Goal: Information Seeking & Learning: Learn about a topic

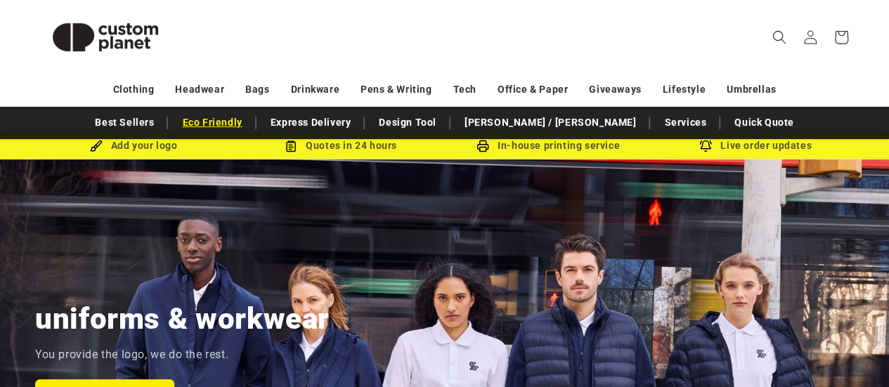
scroll to position [32, 0]
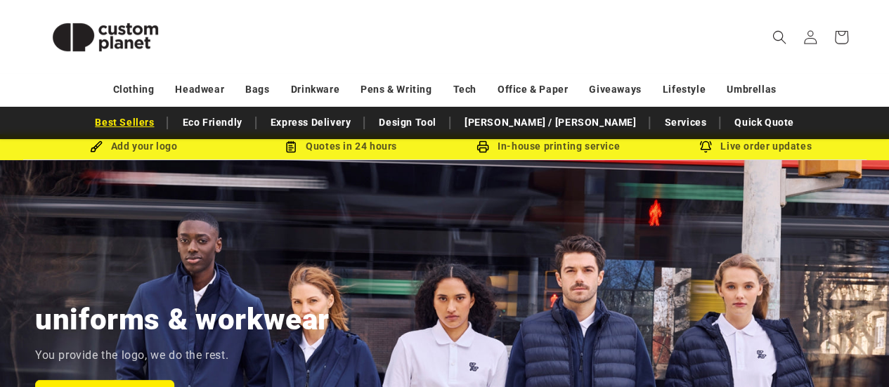
click at [161, 128] on link "Best Sellers" at bounding box center [124, 122] width 73 height 25
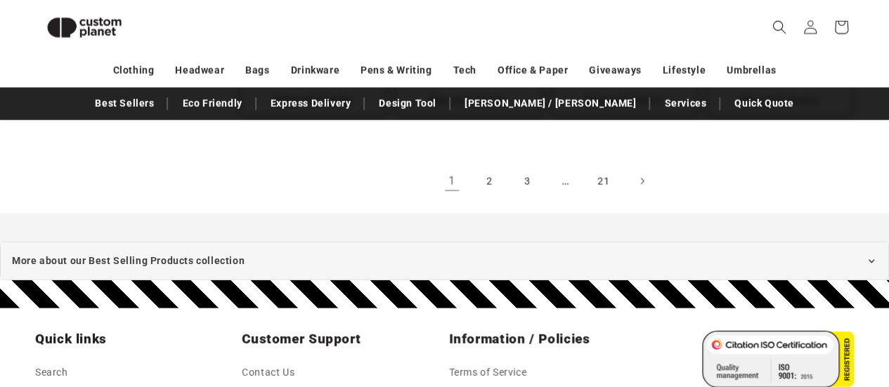
scroll to position [1774, 0]
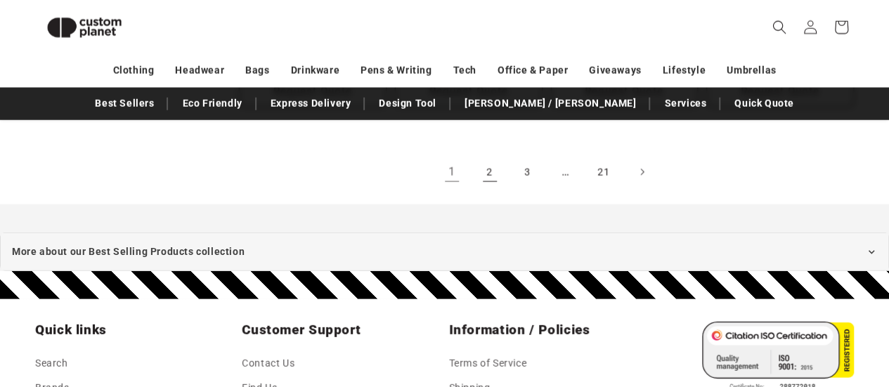
click at [493, 165] on link "2" at bounding box center [489, 172] width 31 height 31
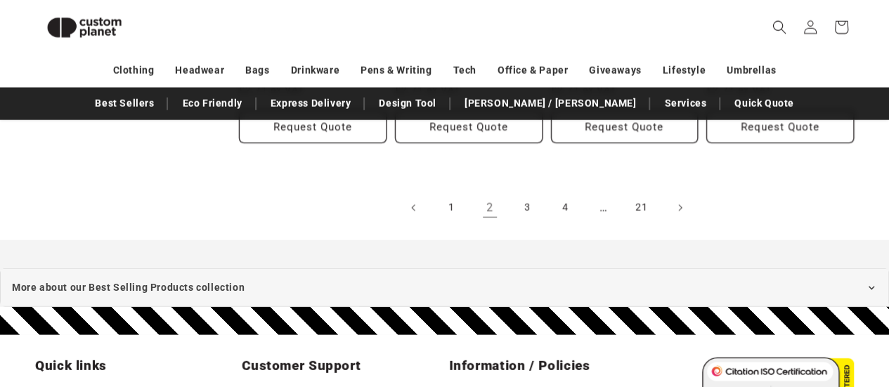
scroll to position [1755, 0]
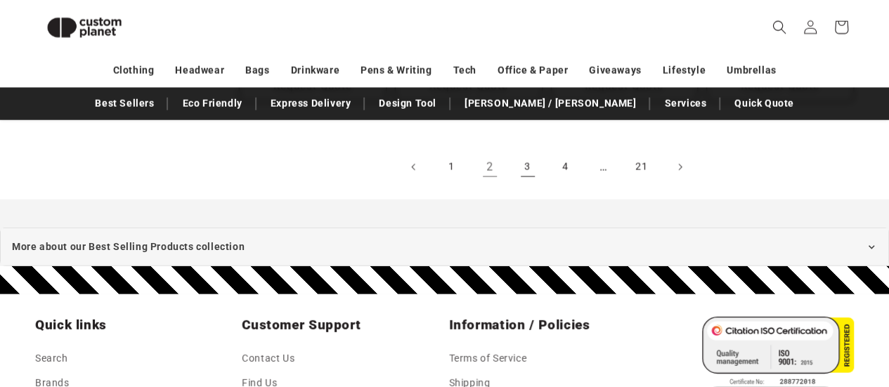
click at [528, 152] on link "3" at bounding box center [527, 167] width 31 height 31
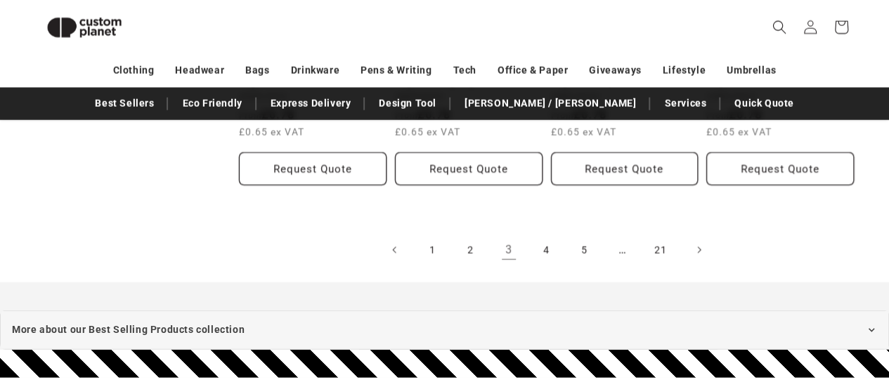
scroll to position [1630, 0]
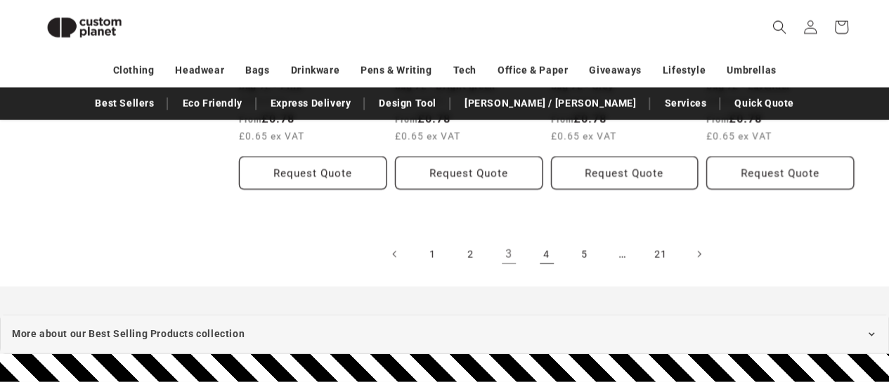
click at [543, 253] on link "4" at bounding box center [546, 254] width 31 height 31
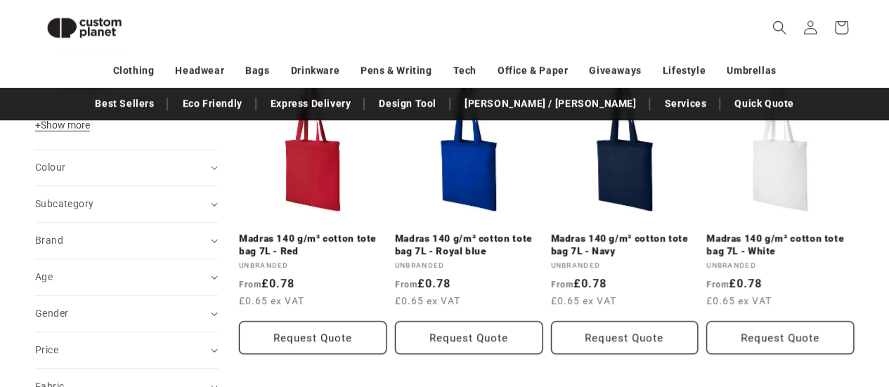
scroll to position [523, 0]
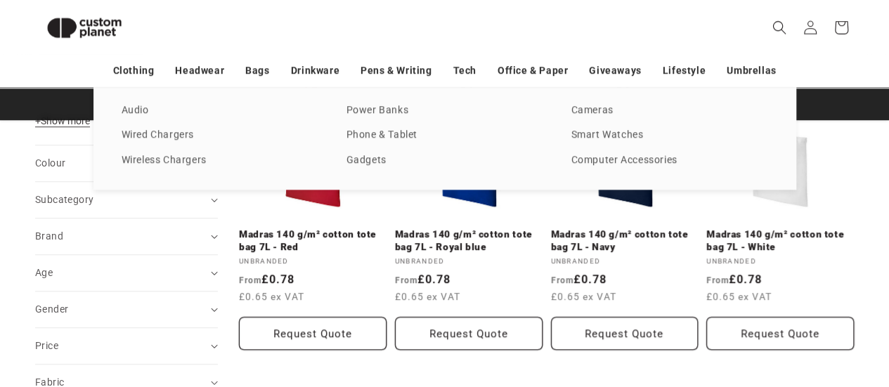
drag, startPoint x: 120, startPoint y: 114, endPoint x: 112, endPoint y: 110, distance: 8.8
click at [112, 110] on div "Audio Wired Chargers Wireless Chargers Power Banks Phone & Tablet Gadgets Camer…" at bounding box center [444, 138] width 703 height 103
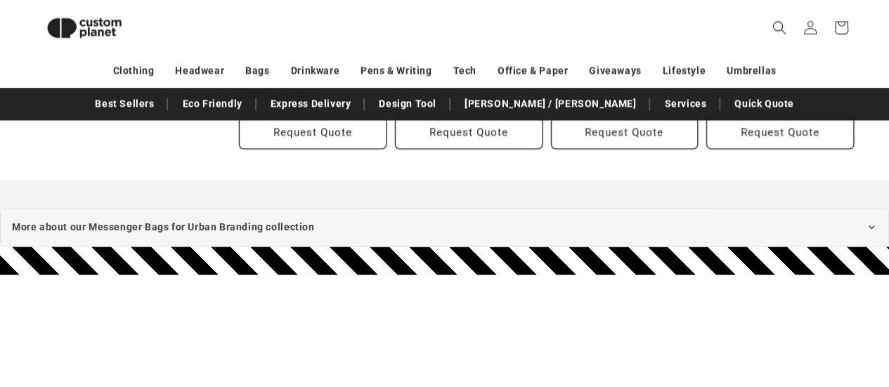
scroll to position [1041, 0]
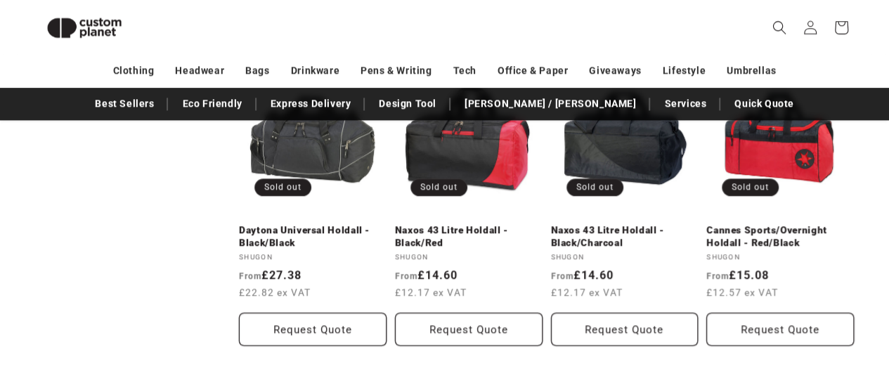
scroll to position [833, 0]
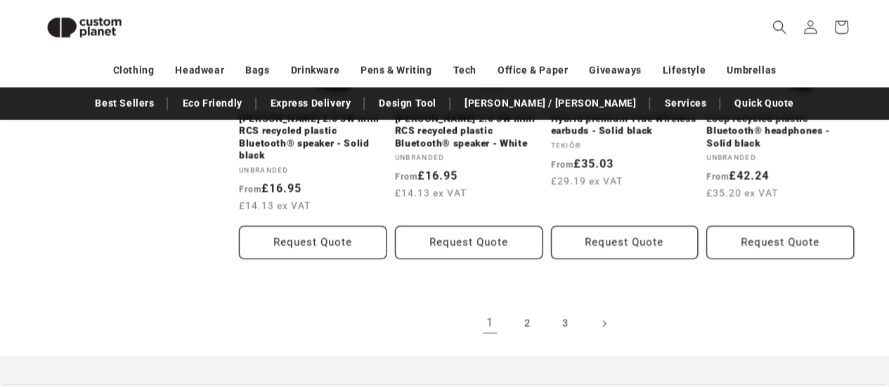
scroll to position [1637, 0]
click at [521, 307] on link "2" at bounding box center [527, 322] width 31 height 31
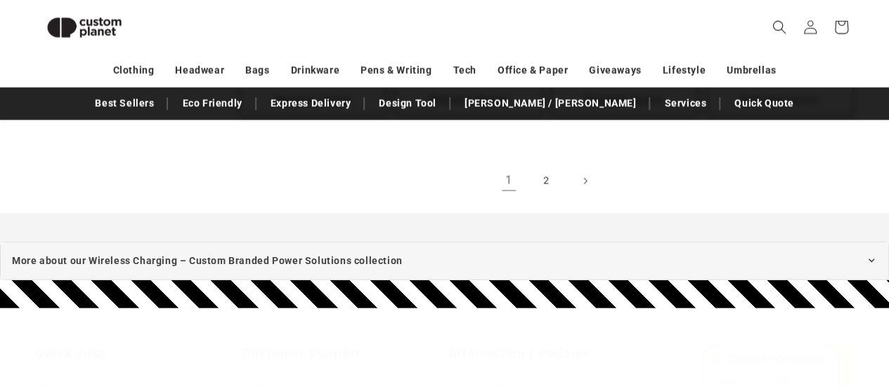
scroll to position [1729, 0]
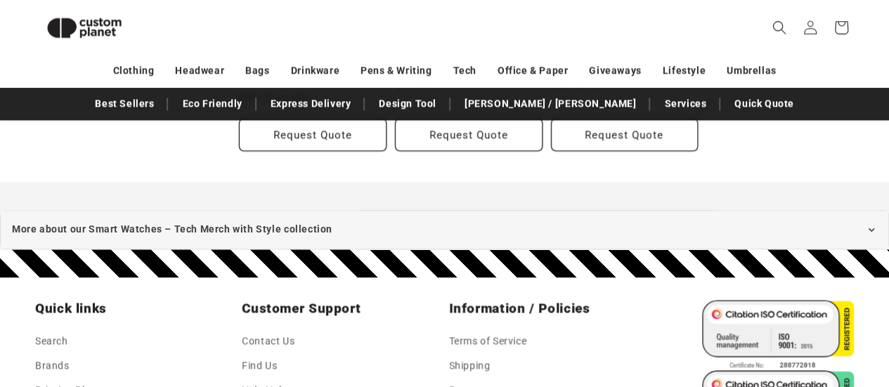
scroll to position [755, 0]
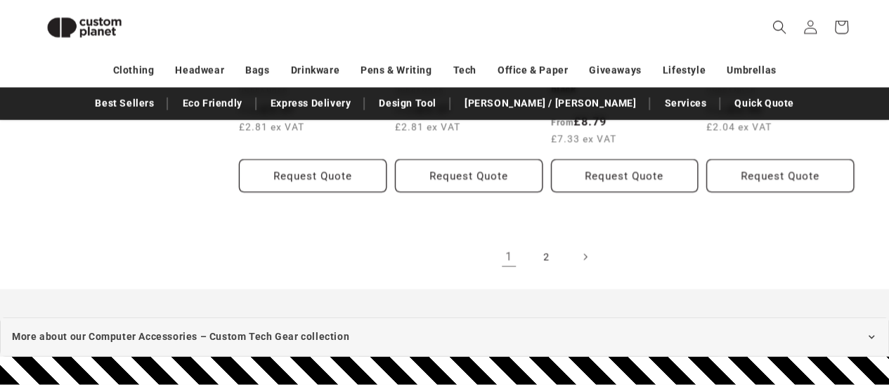
scroll to position [1629, 0]
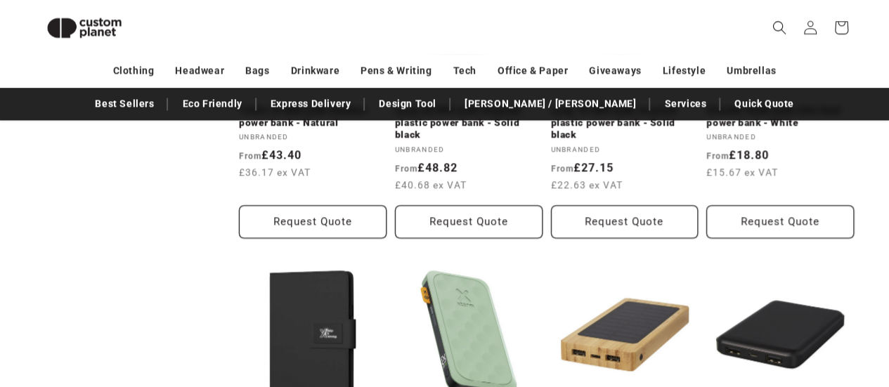
scroll to position [987, 0]
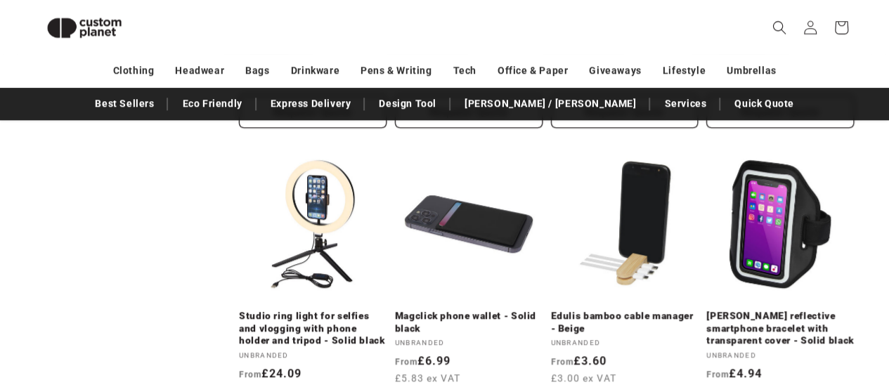
scroll to position [753, 0]
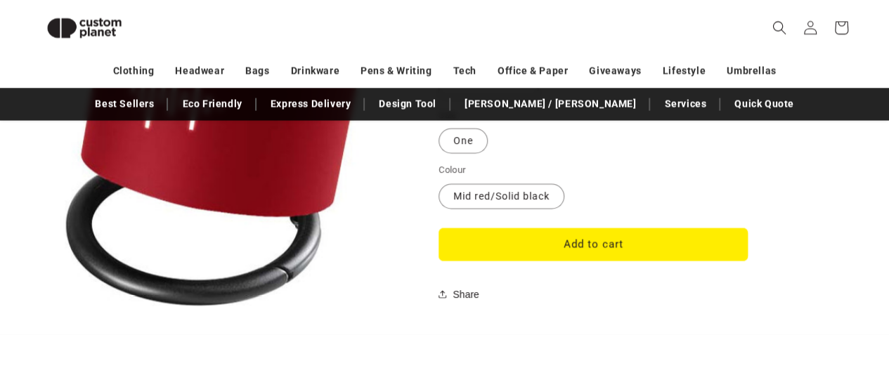
scroll to position [1299, 0]
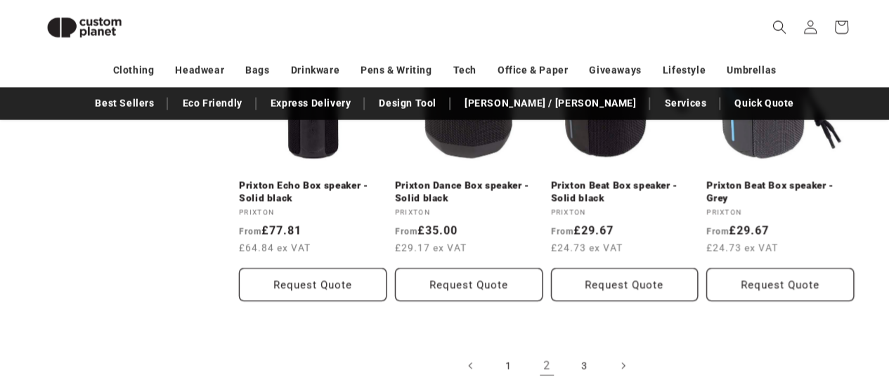
scroll to position [1571, 0]
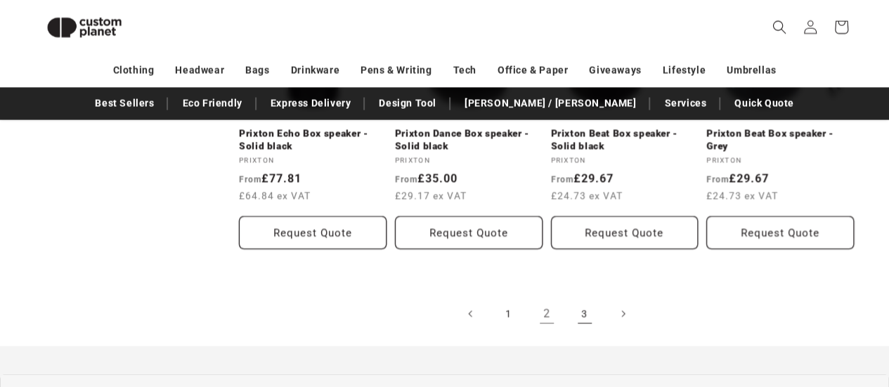
click at [583, 316] on link "3" at bounding box center [584, 314] width 31 height 31
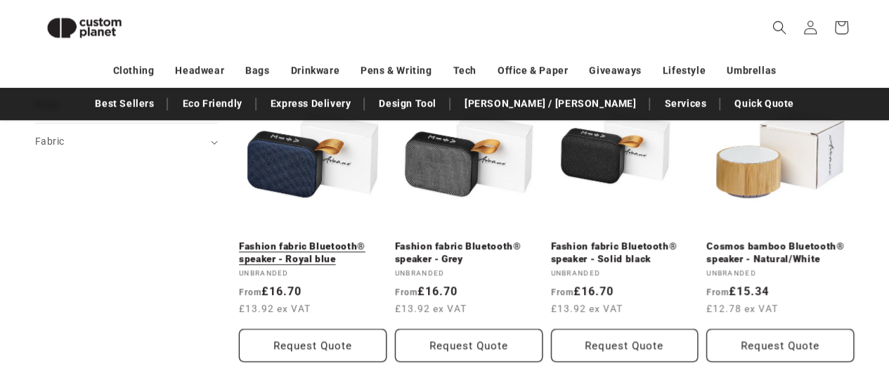
scroll to position [538, 0]
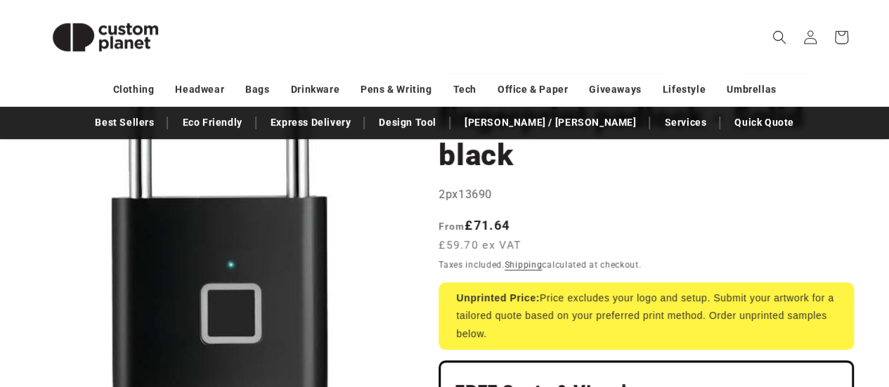
scroll to position [107, 0]
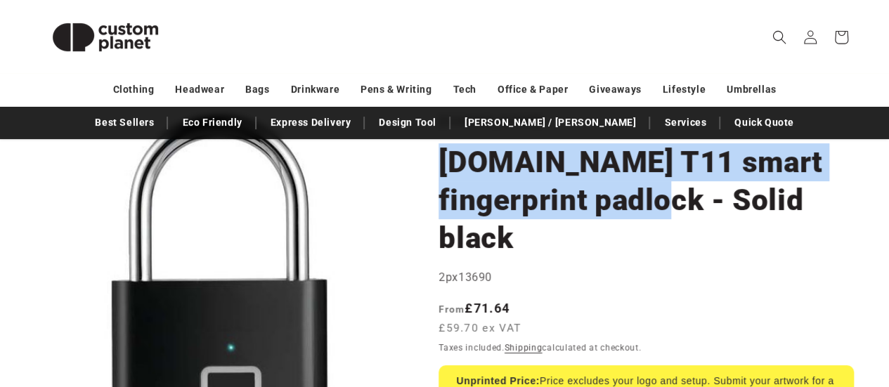
drag, startPoint x: 442, startPoint y: 157, endPoint x: 713, endPoint y: 206, distance: 274.9
click at [713, 206] on h1 "[DOMAIN_NAME] T11 smart fingerprint padlock - Solid black" at bounding box center [646, 200] width 415 height 114
copy h1 "[DOMAIN_NAME] T11 smart fingerprint padlock"
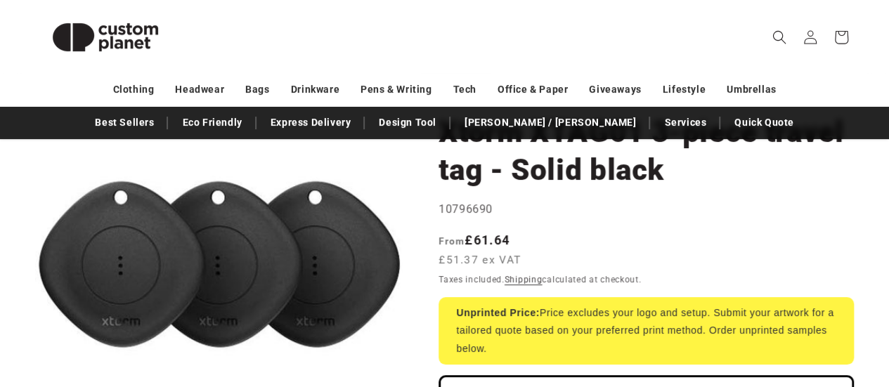
scroll to position [21, 0]
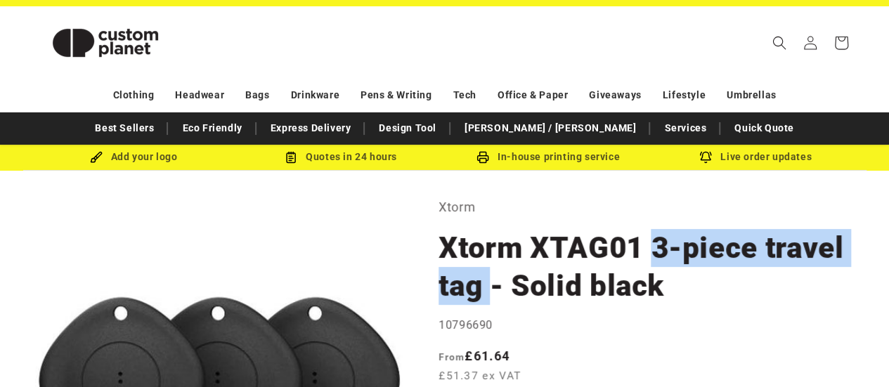
drag, startPoint x: 651, startPoint y: 243, endPoint x: 487, endPoint y: 288, distance: 170.5
click at [487, 288] on h1 "Xtorm XTAG01 3-piece travel tag - Solid black" at bounding box center [646, 267] width 415 height 76
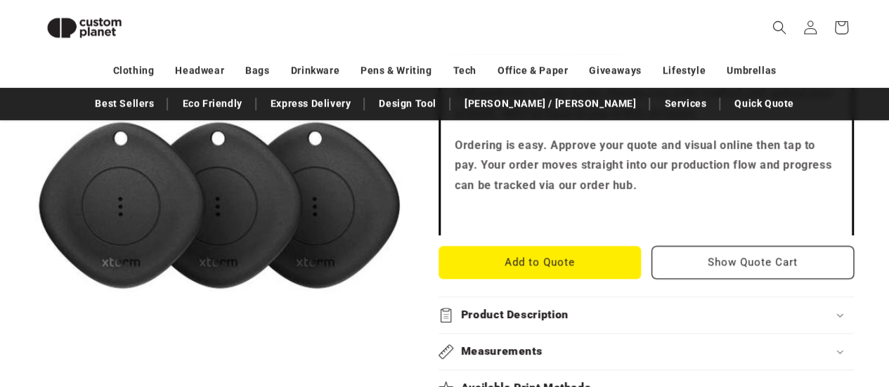
scroll to position [479, 0]
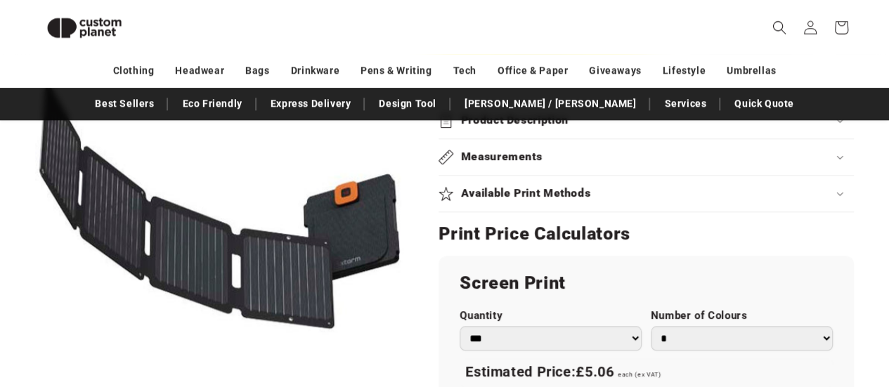
scroll to position [717, 0]
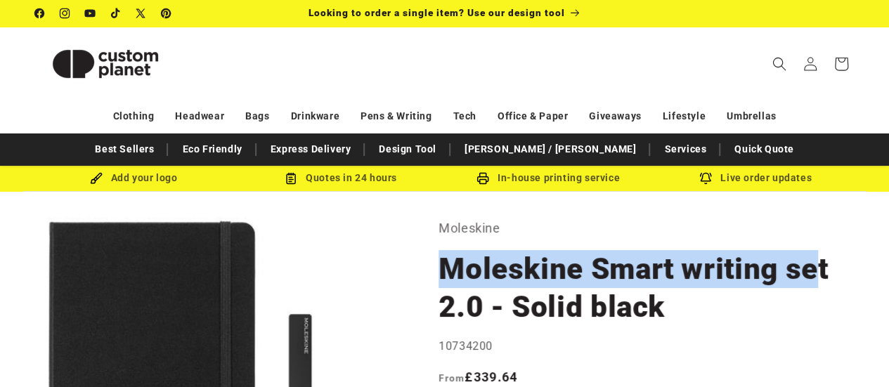
drag, startPoint x: 419, startPoint y: 253, endPoint x: 814, endPoint y: 266, distance: 395.2
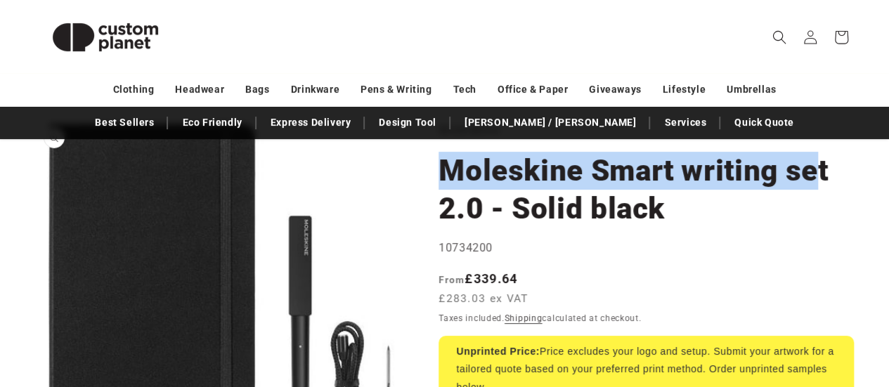
scroll to position [124, 0]
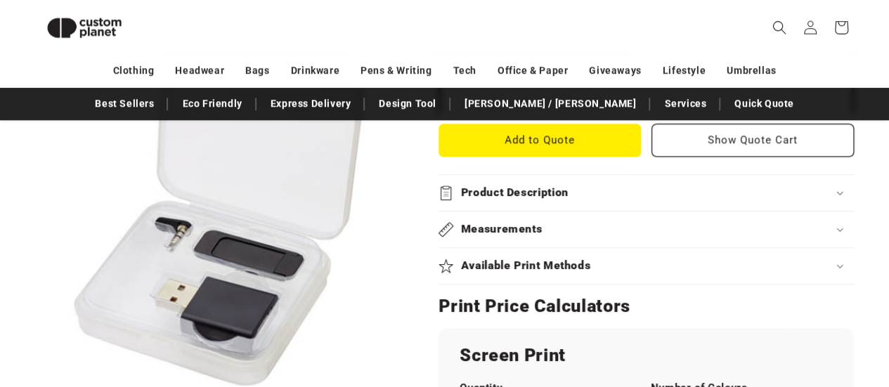
scroll to position [600, 0]
click at [533, 186] on h2 "Product Description" at bounding box center [515, 193] width 108 height 15
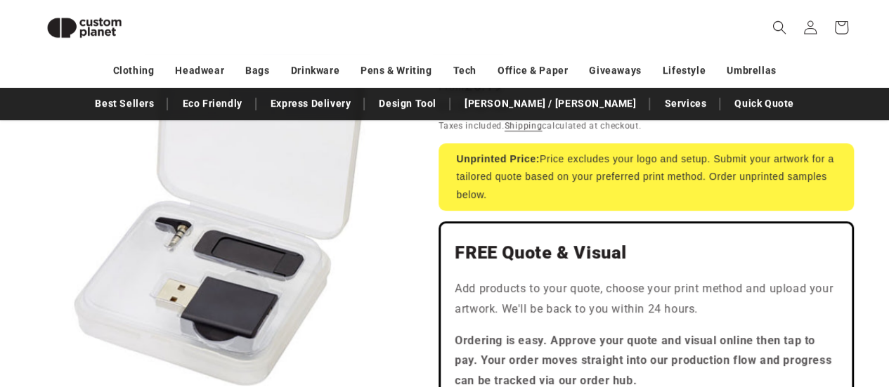
scroll to position [0, 0]
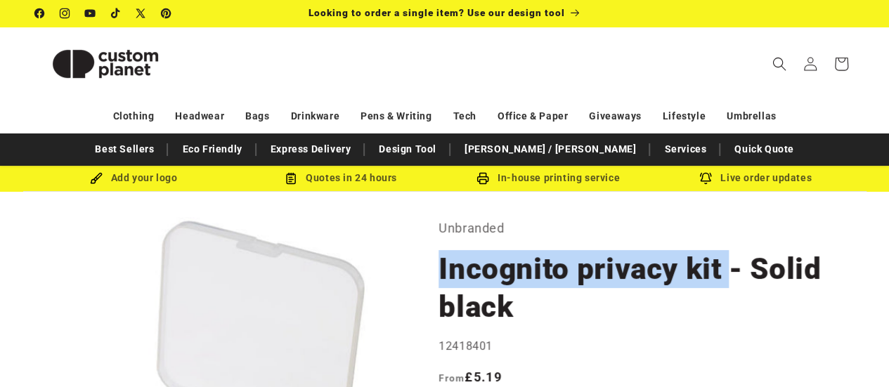
drag, startPoint x: 415, startPoint y: 261, endPoint x: 725, endPoint y: 275, distance: 310.9
copy h1 "Incognito privacy kit"
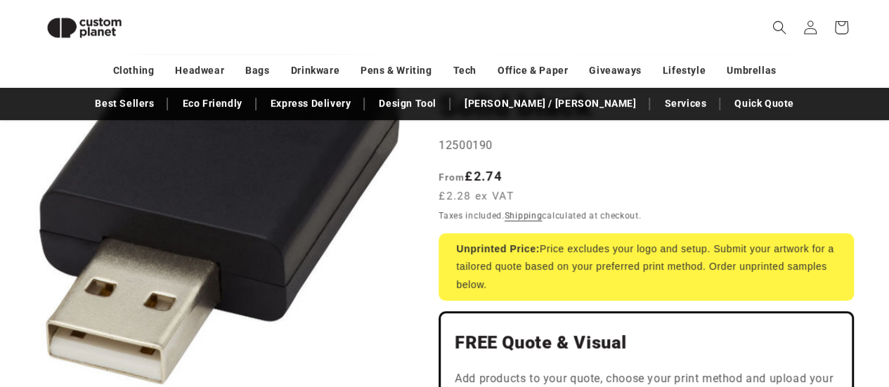
scroll to position [183, 0]
